Goal: Information Seeking & Learning: Learn about a topic

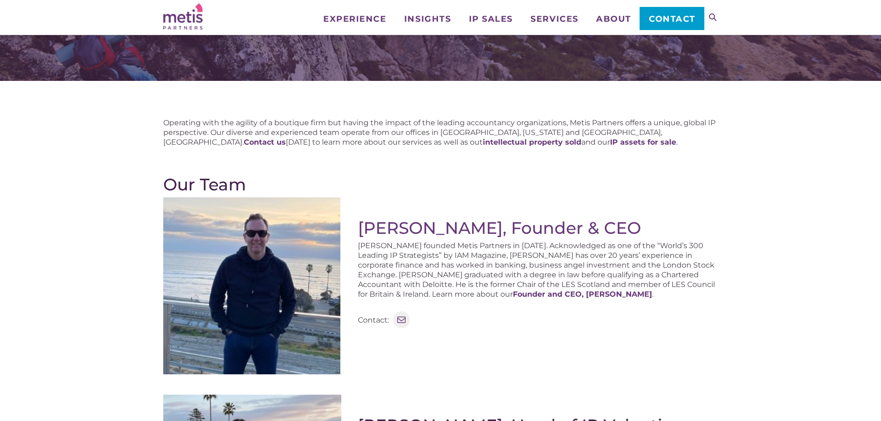
scroll to position [92, 0]
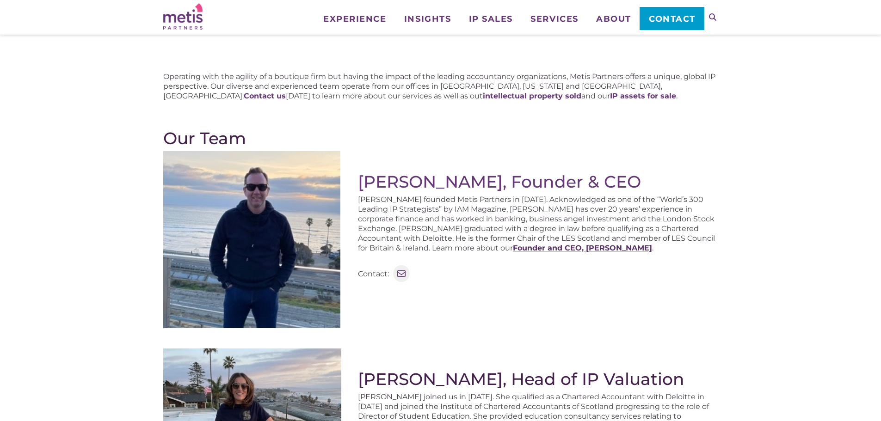
click at [513, 245] on strong "Founder and CEO, Stephen Robertson" at bounding box center [582, 248] width 139 height 9
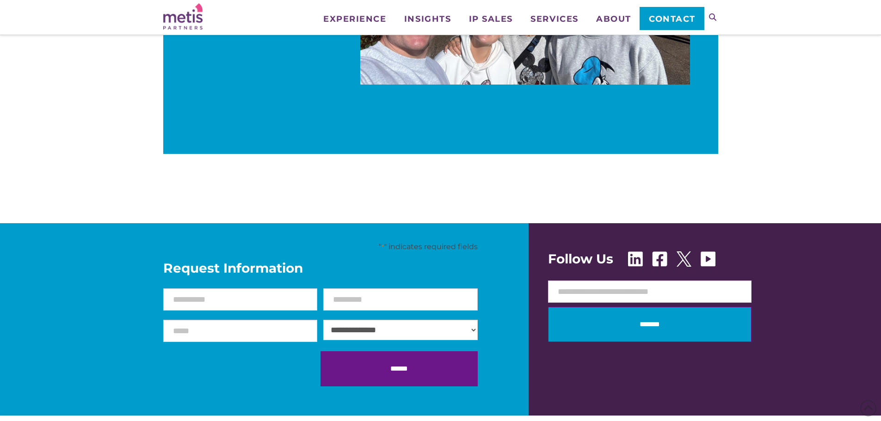
scroll to position [925, 0]
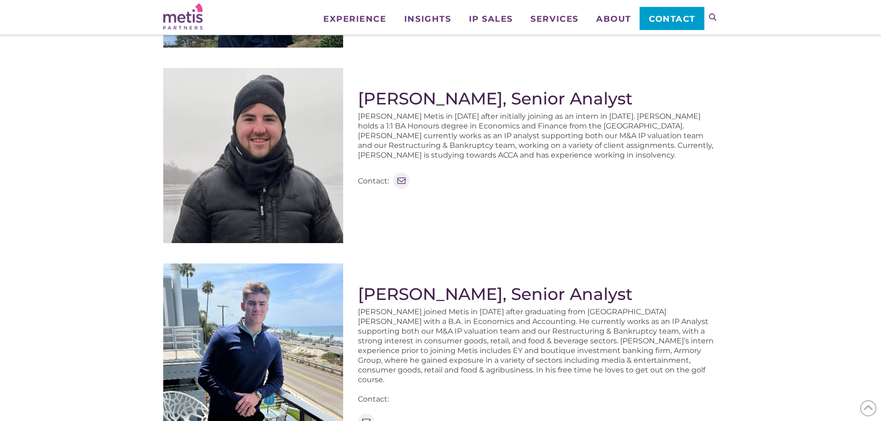
scroll to position [925, 0]
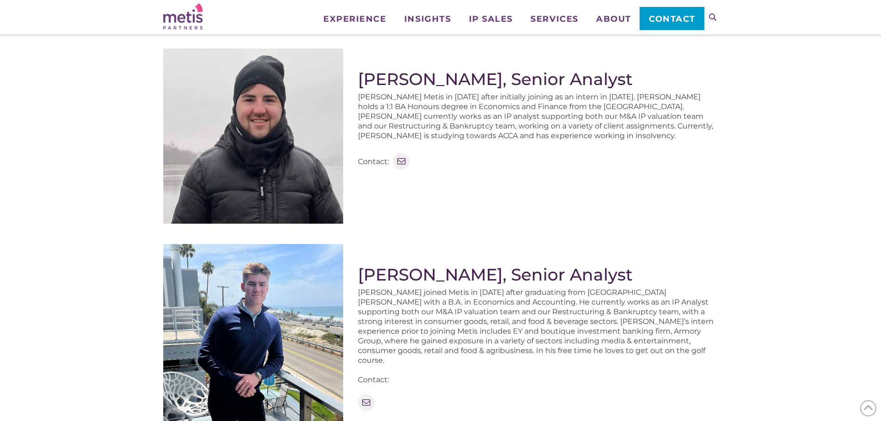
click at [309, 284] on img at bounding box center [253, 334] width 180 height 180
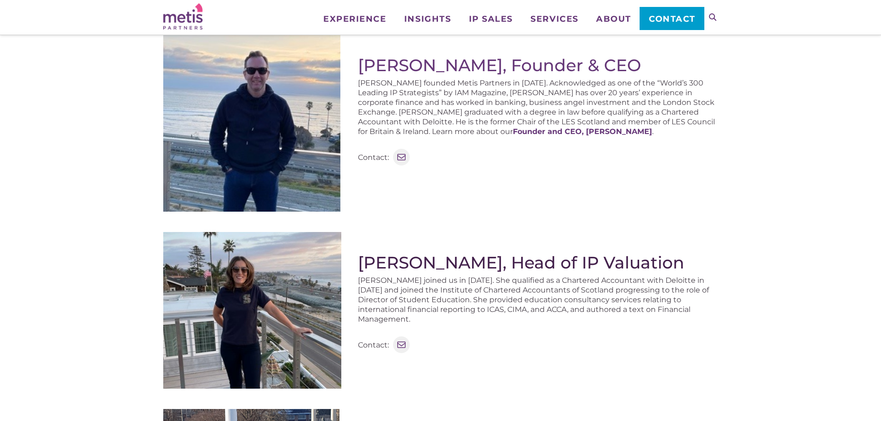
scroll to position [70, 0]
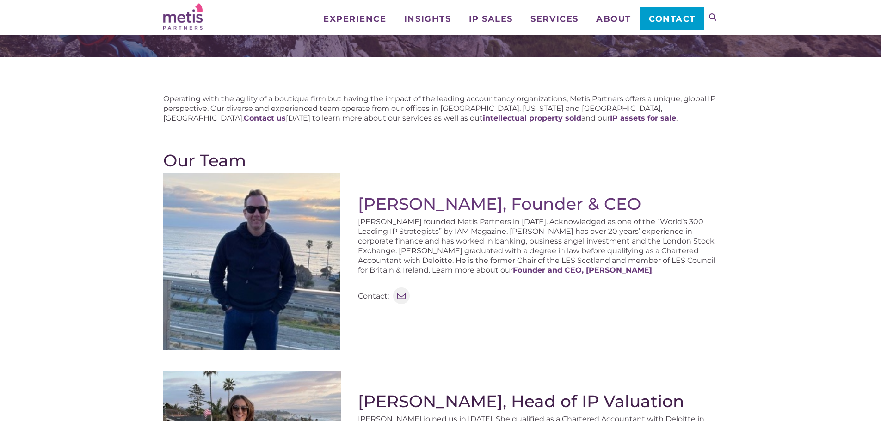
click at [289, 248] on img at bounding box center [251, 261] width 177 height 177
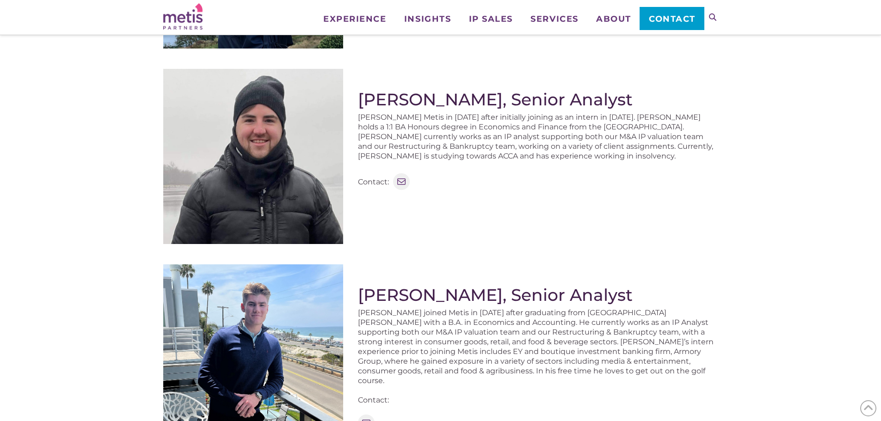
scroll to position [949, 0]
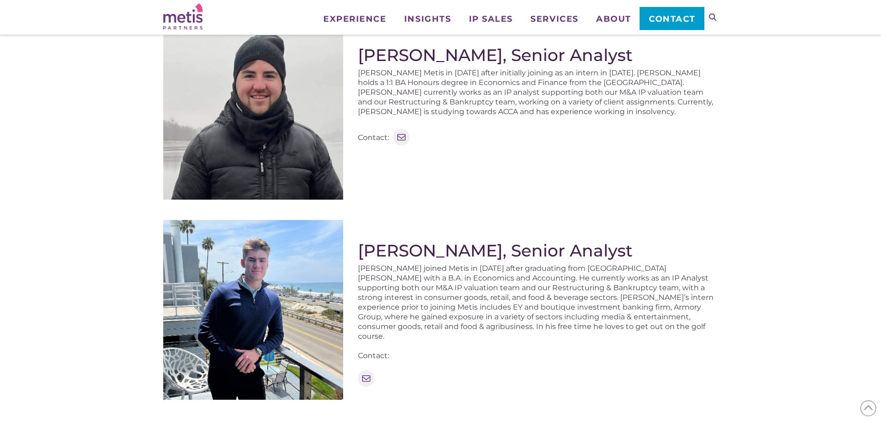
click at [449, 253] on h2 "Matthew Robertson, Senior Analyst" at bounding box center [538, 250] width 360 height 19
click at [463, 248] on h2 "Matthew Robertson, Senior Analyst" at bounding box center [538, 250] width 360 height 19
click at [465, 255] on h2 "Matthew Robertson, Senior Analyst" at bounding box center [538, 250] width 360 height 19
click at [438, 55] on h2 "David Hood, Senior Analyst" at bounding box center [538, 54] width 360 height 19
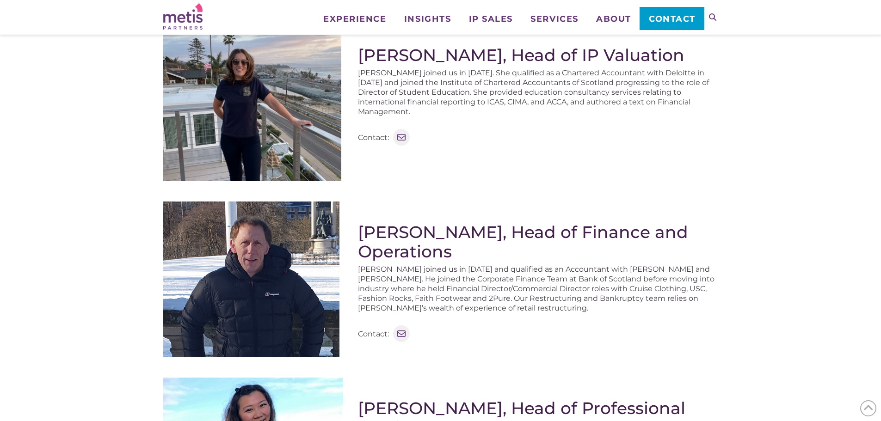
scroll to position [394, 0]
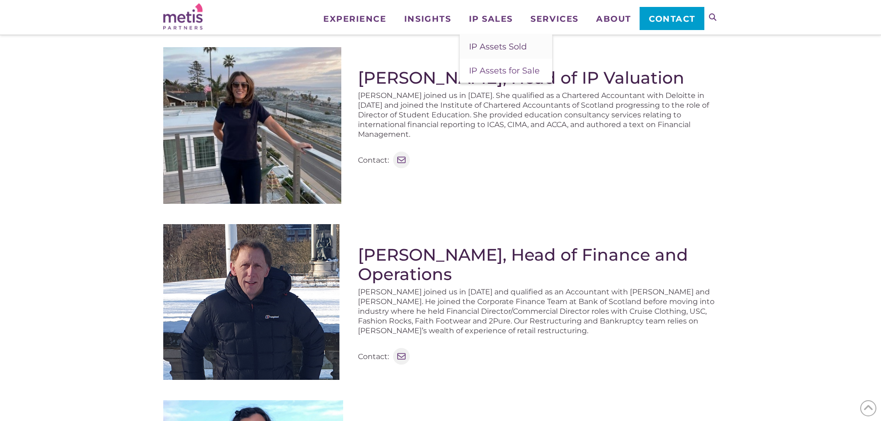
click at [481, 43] on span "IP Assets Sold" at bounding box center [498, 47] width 58 height 10
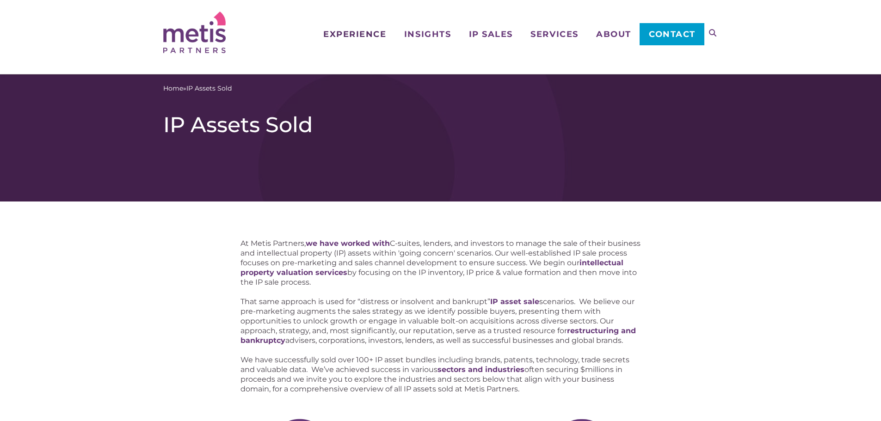
click at [358, 37] on span "Experience" at bounding box center [354, 34] width 63 height 8
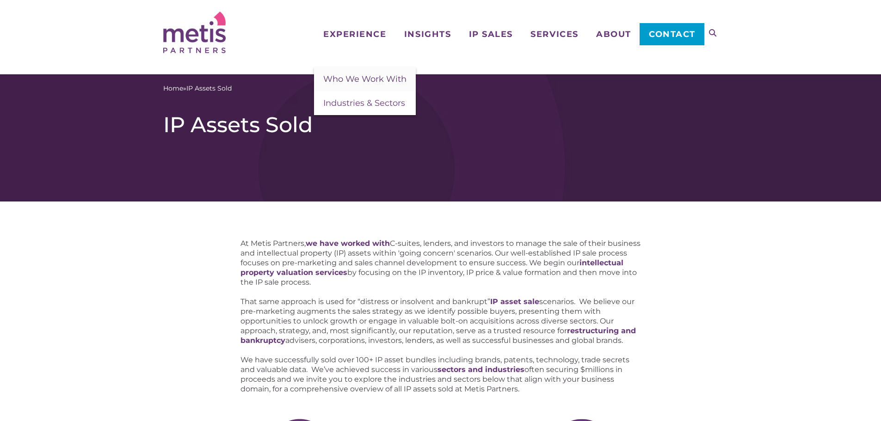
click at [355, 80] on span "Who We Work With" at bounding box center [364, 79] width 83 height 10
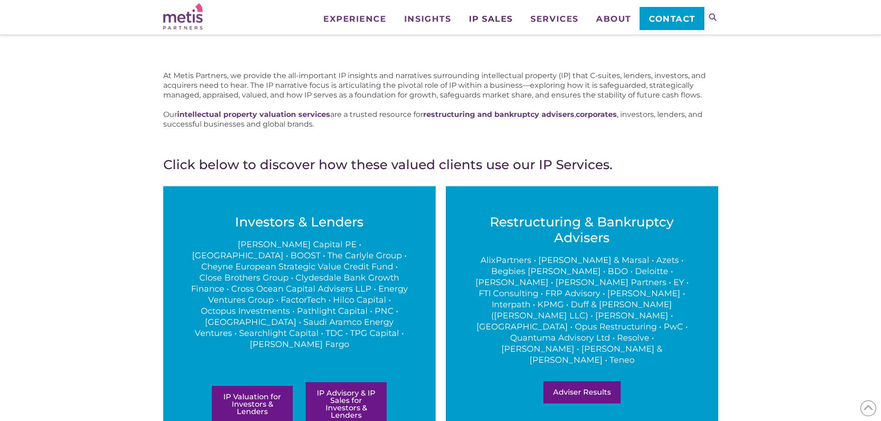
scroll to position [92, 0]
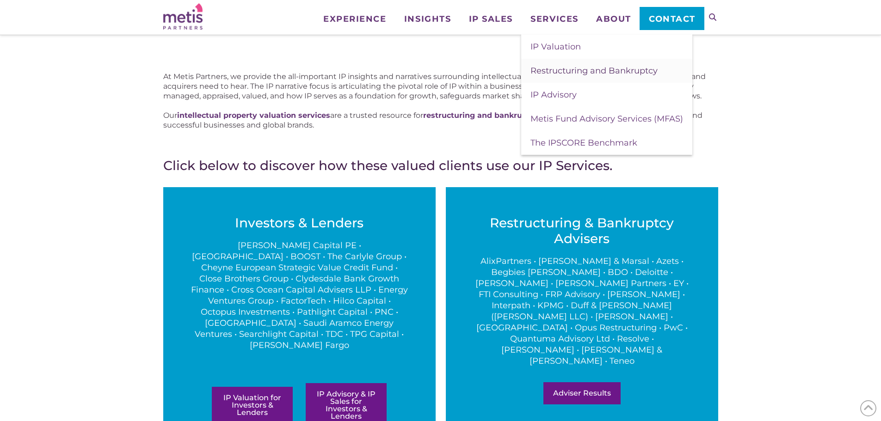
click at [549, 69] on span "Restructuring and Bankruptcy" at bounding box center [593, 71] width 127 height 10
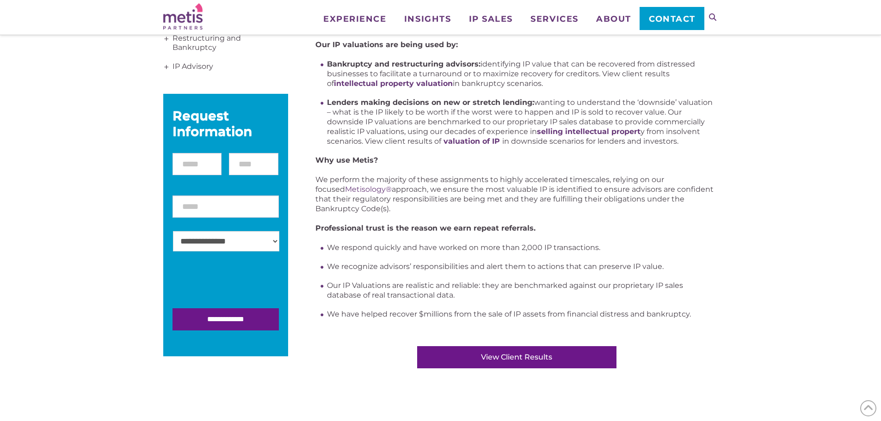
scroll to position [185, 0]
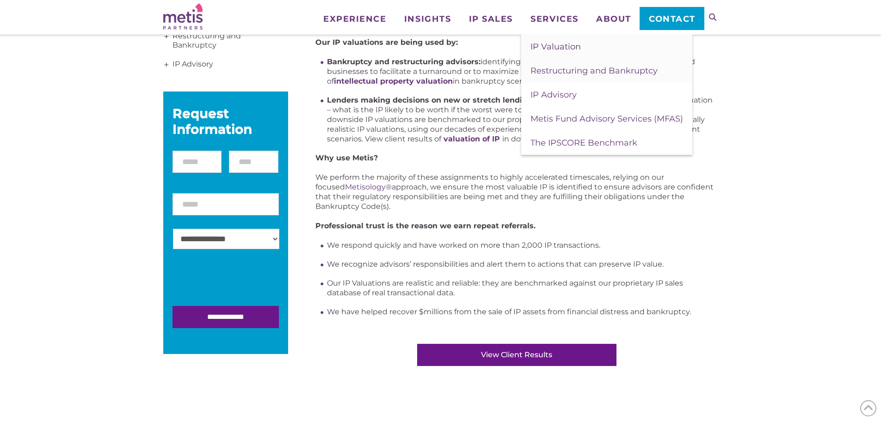
click at [554, 43] on span "IP Valuation" at bounding box center [555, 47] width 50 height 10
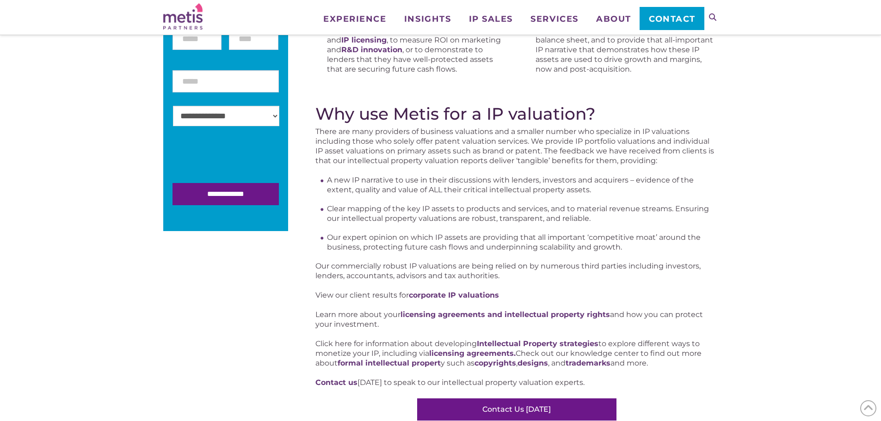
scroll to position [324, 0]
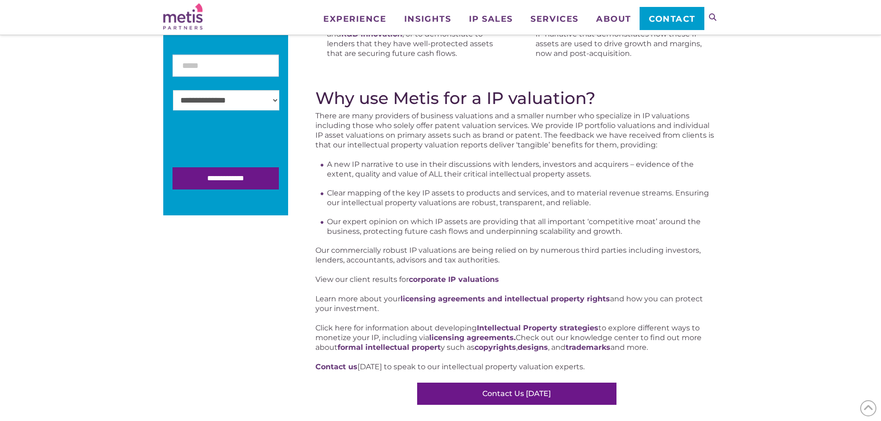
click at [168, 16] on img at bounding box center [182, 16] width 39 height 26
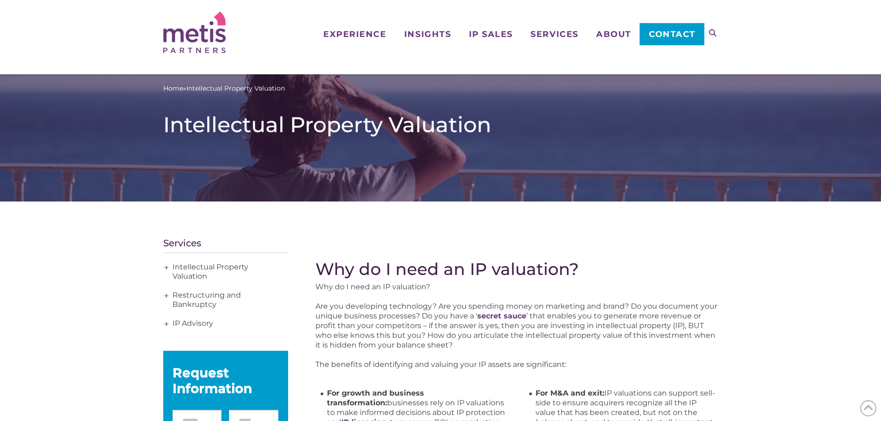
scroll to position [324, 0]
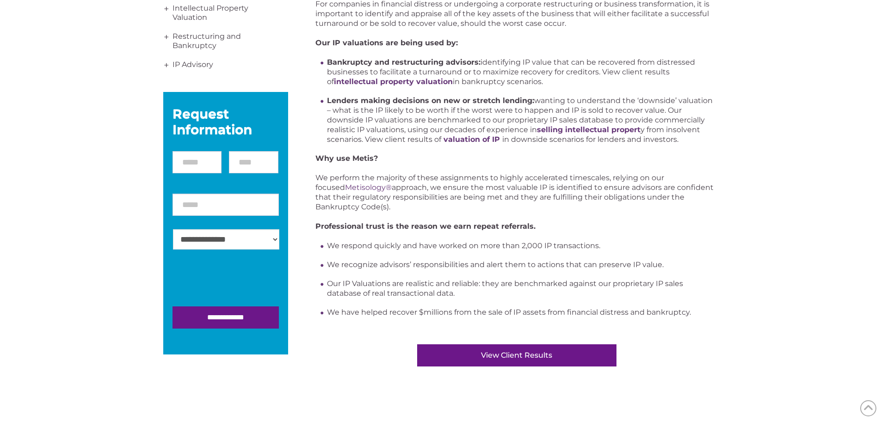
scroll to position [277, 0]
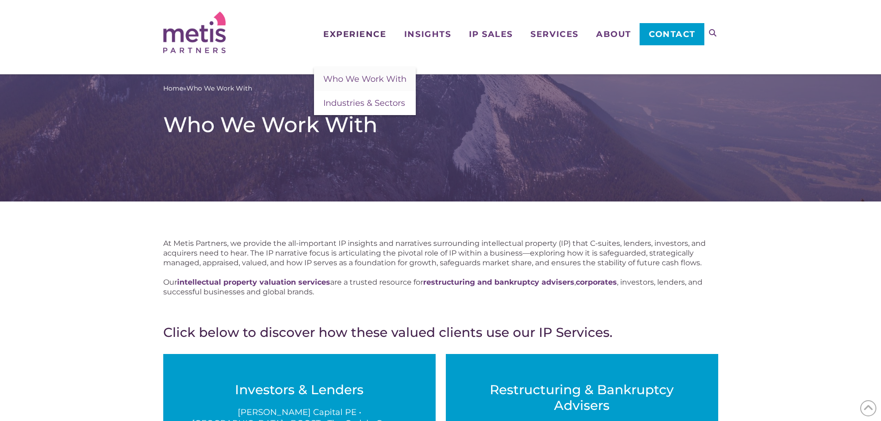
click at [356, 38] on span "Experience" at bounding box center [354, 34] width 63 height 8
click at [357, 82] on span "Who We Work With" at bounding box center [364, 79] width 83 height 10
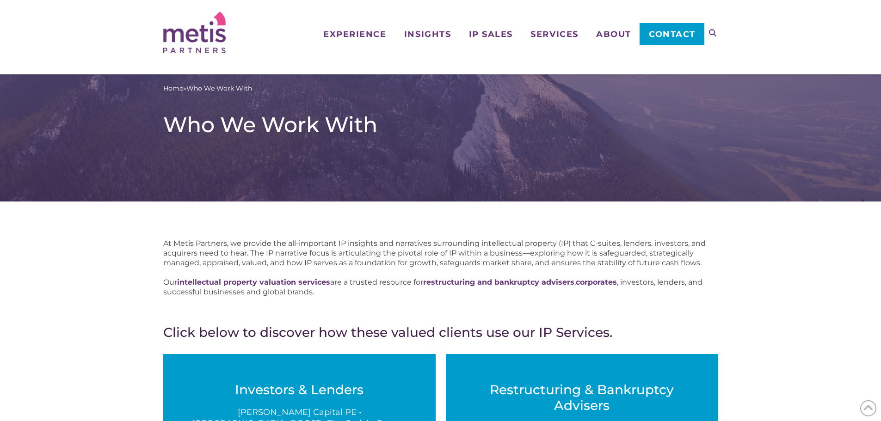
click at [203, 45] on img at bounding box center [194, 33] width 62 height 42
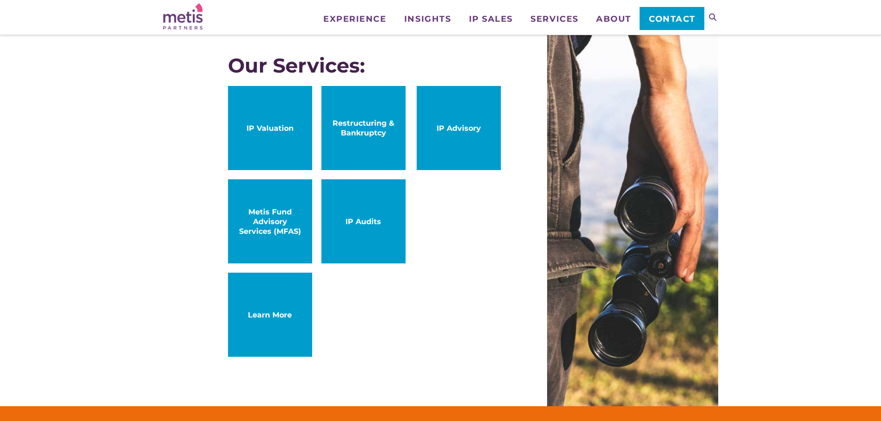
scroll to position [509, 0]
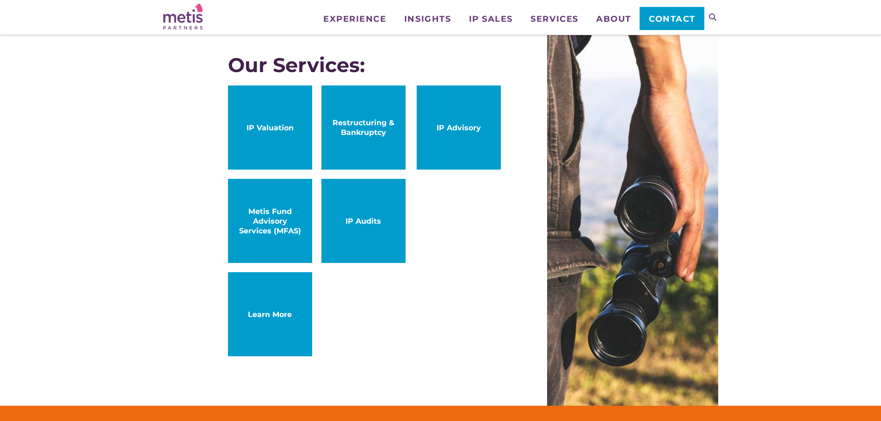
click at [355, 245] on link "IP Audits" at bounding box center [363, 221] width 84 height 84
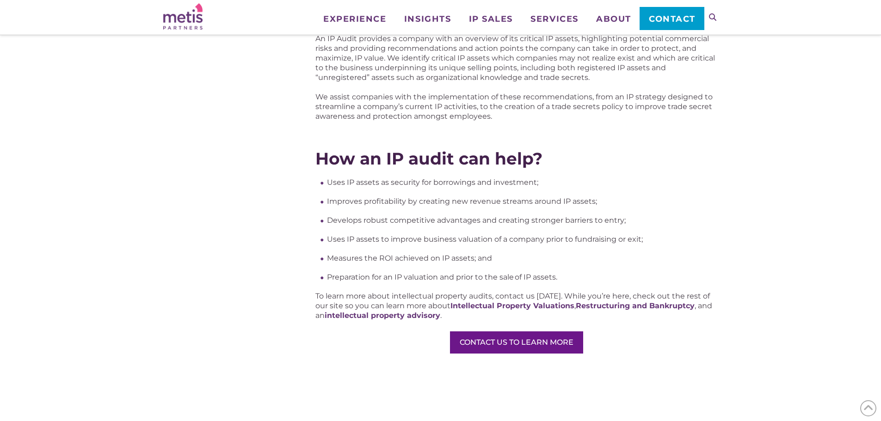
scroll to position [601, 0]
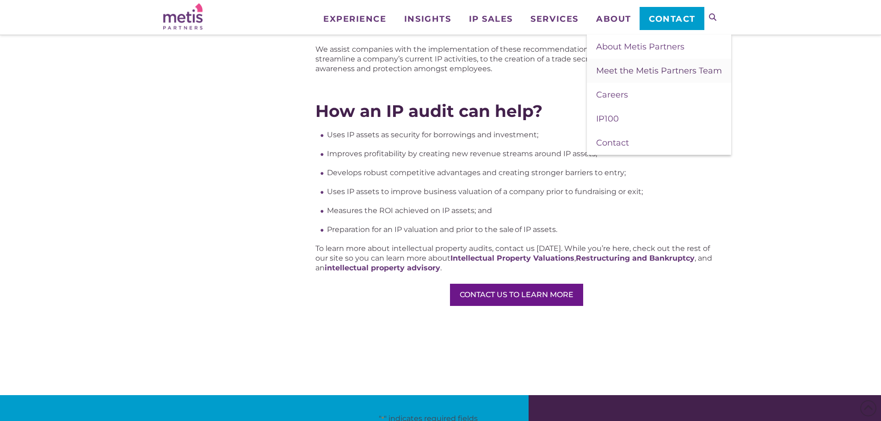
click at [638, 63] on link "Meet the Metis Partners Team" at bounding box center [659, 71] width 144 height 24
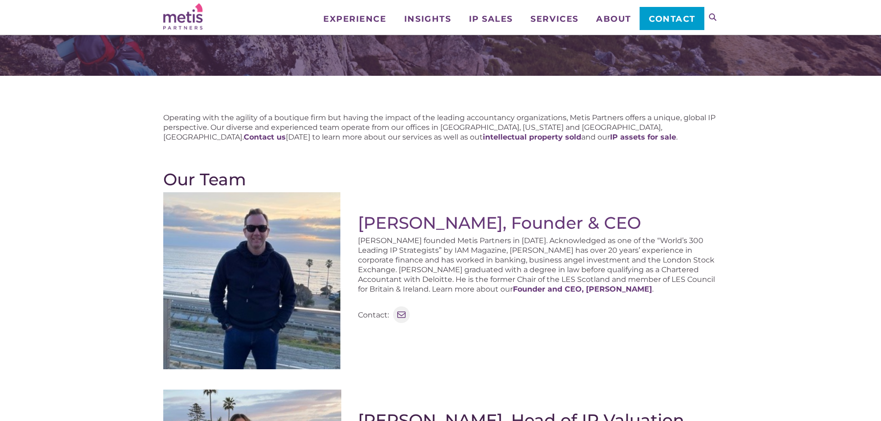
scroll to position [46, 0]
